Goal: Navigation & Orientation: Find specific page/section

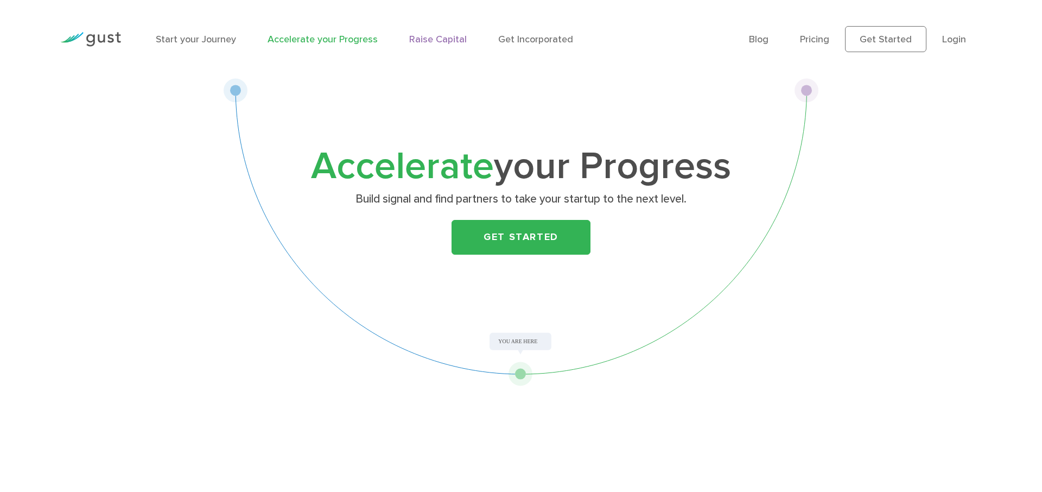
click at [435, 43] on link "Raise Capital" at bounding box center [438, 39] width 58 height 11
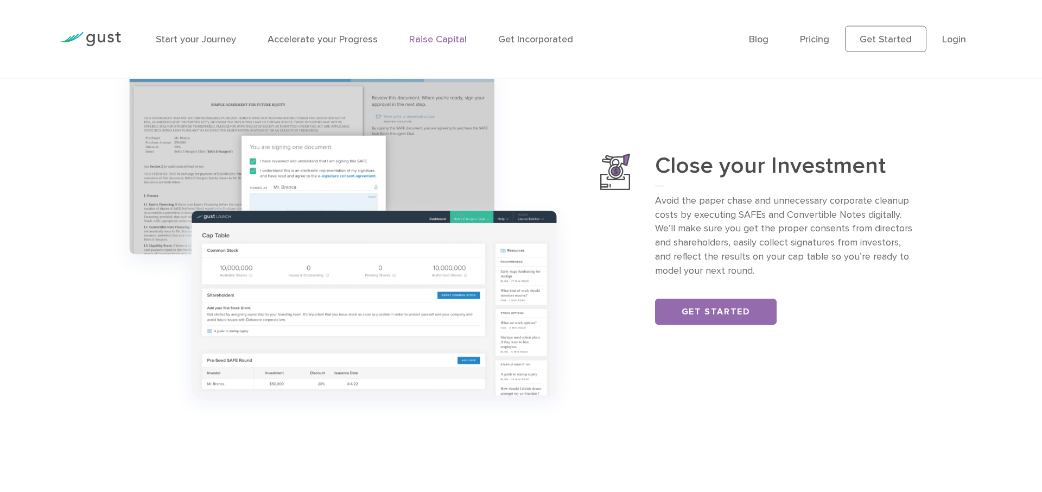
scroll to position [1550, 0]
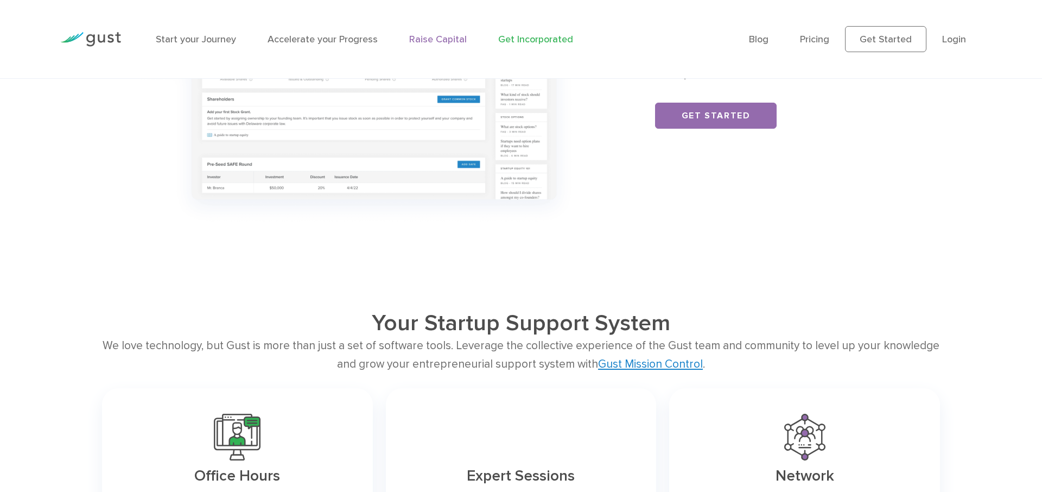
click at [549, 42] on link "Get Incorporated" at bounding box center [535, 39] width 75 height 11
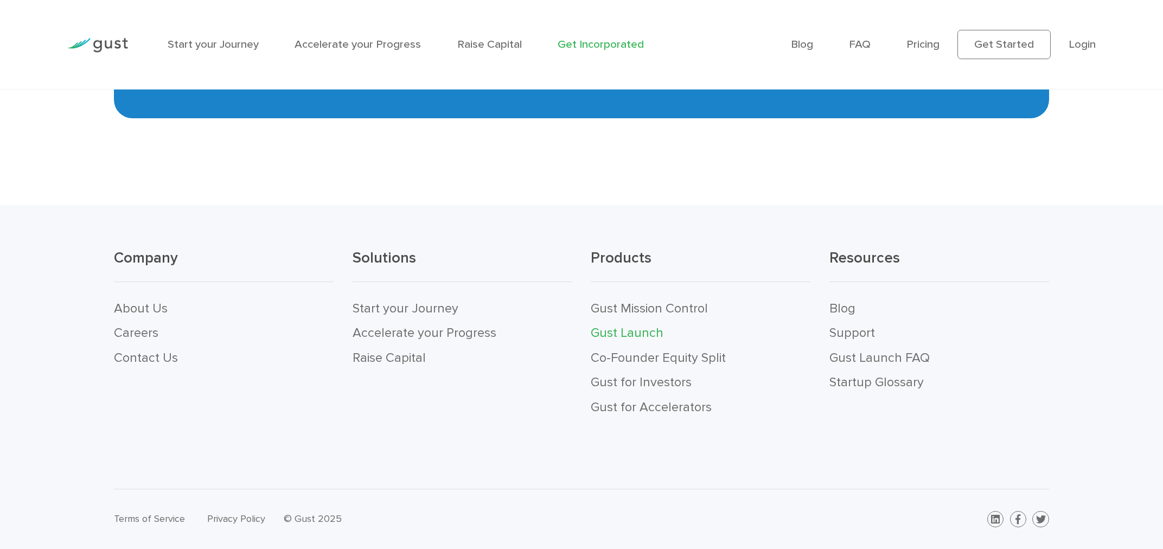
scroll to position [7962, 0]
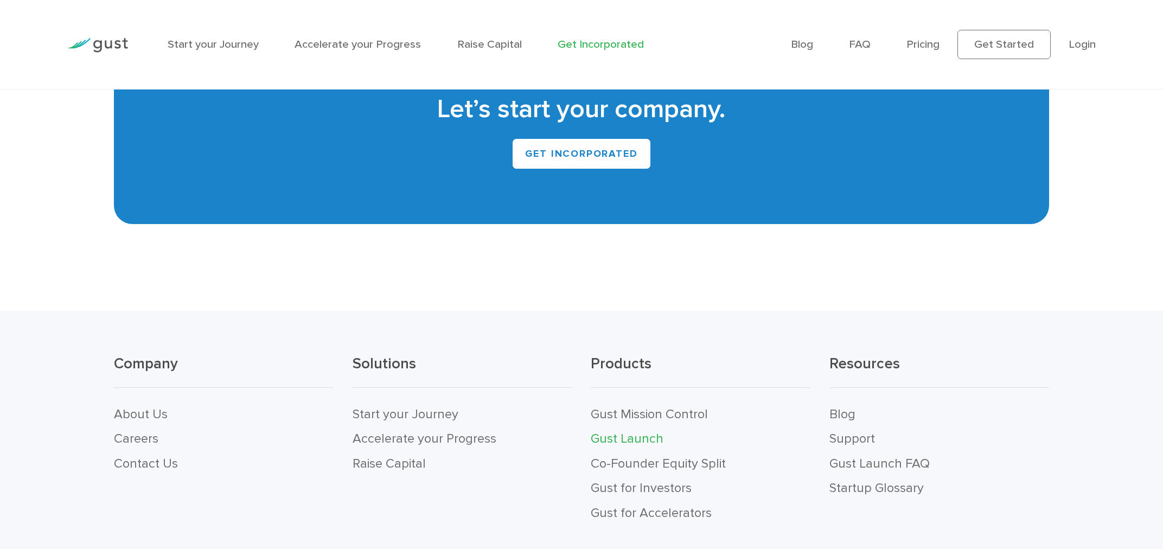
click at [159, 456] on link "Contact Us" at bounding box center [146, 464] width 64 height 16
